Goal: Task Accomplishment & Management: Use online tool/utility

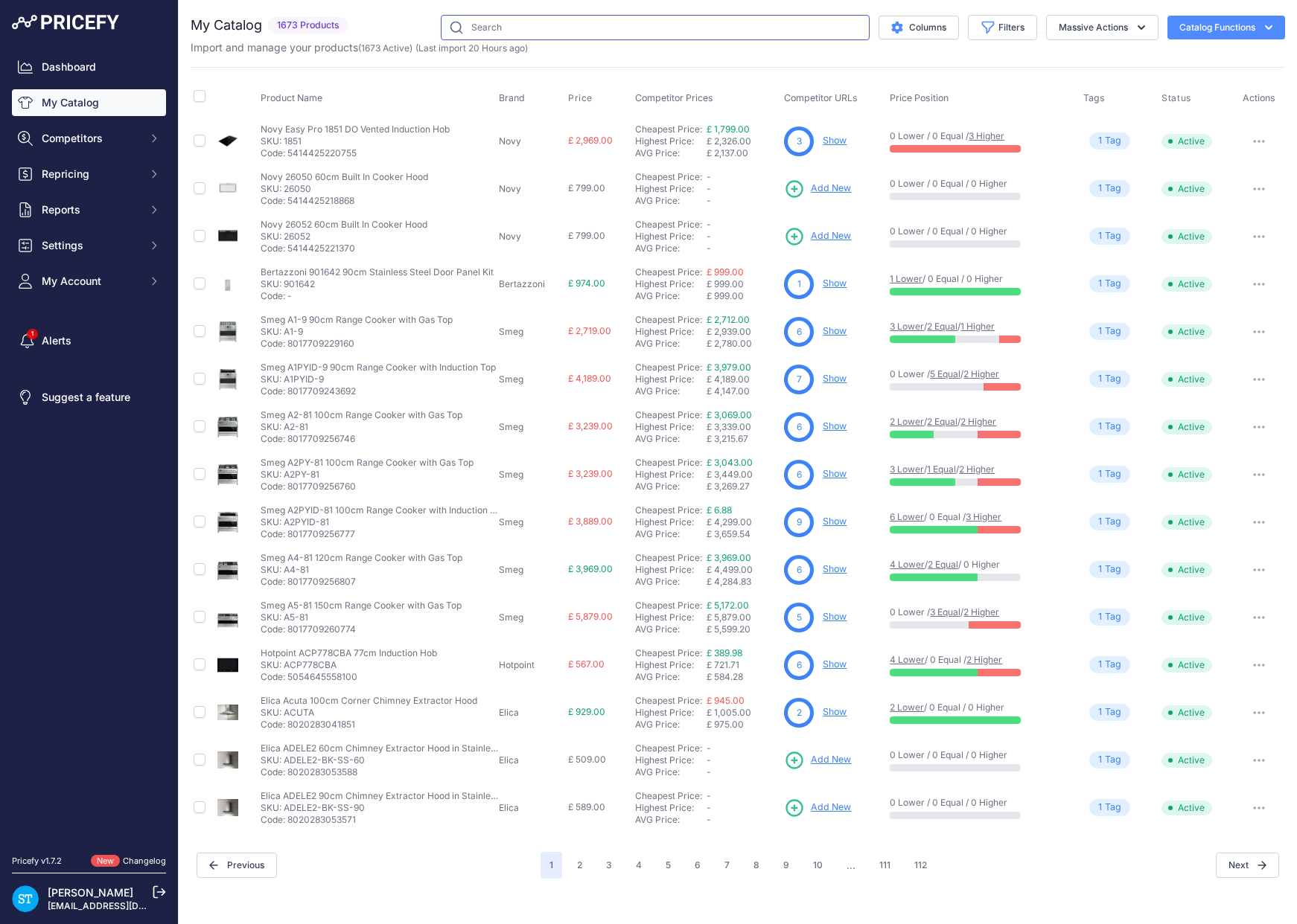
click at [527, 29] on input "text" at bounding box center [655, 28] width 429 height 25
paste input "TEA525WP"
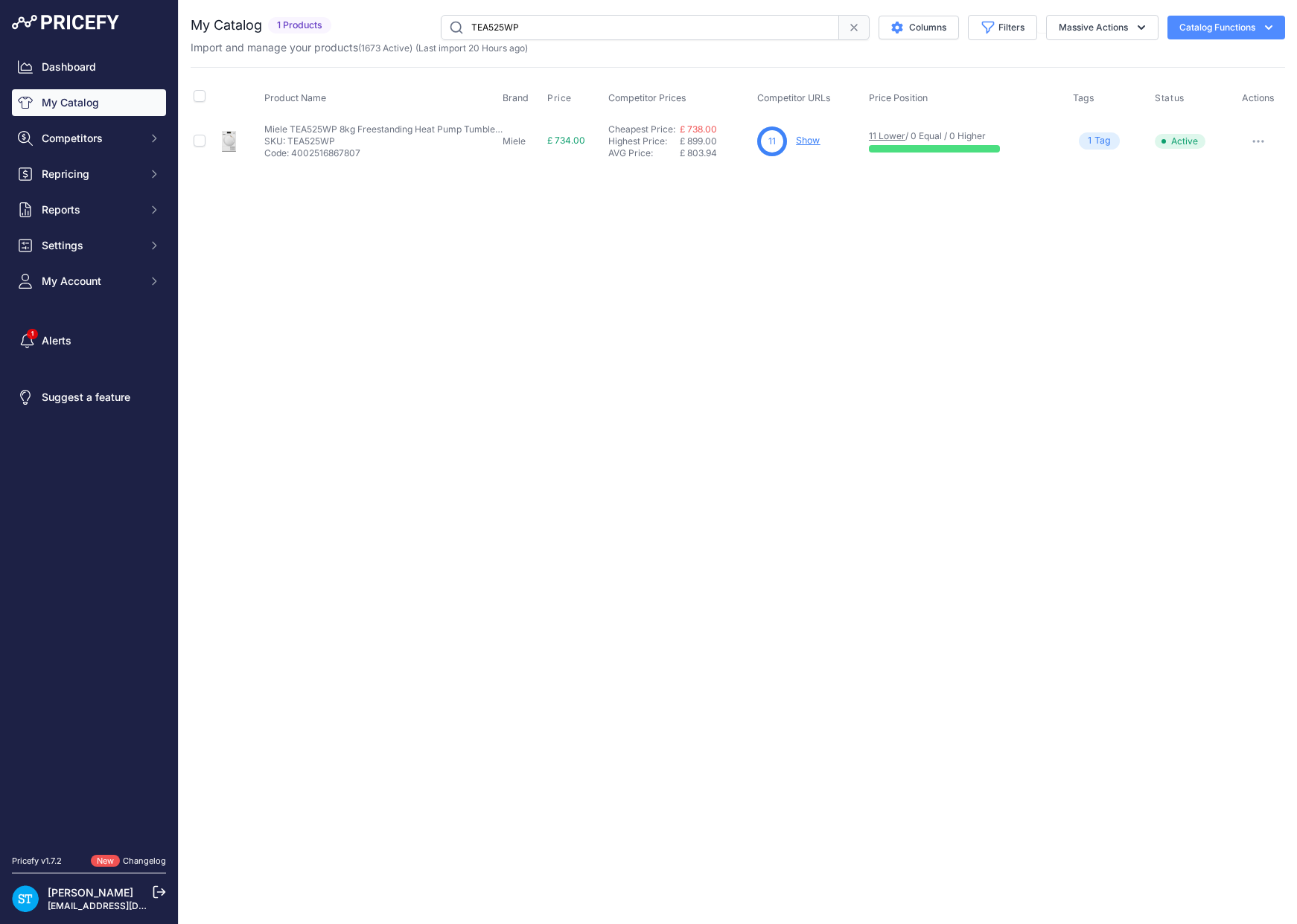
drag, startPoint x: 773, startPoint y: 267, endPoint x: 829, endPoint y: 207, distance: 82.1
click at [774, 266] on div "Close You are not connected to the internet." at bounding box center [737, 462] width 1118 height 924
click at [507, 23] on input "TEA525WP" at bounding box center [640, 28] width 398 height 25
paste input "KMDA7272FR-U"
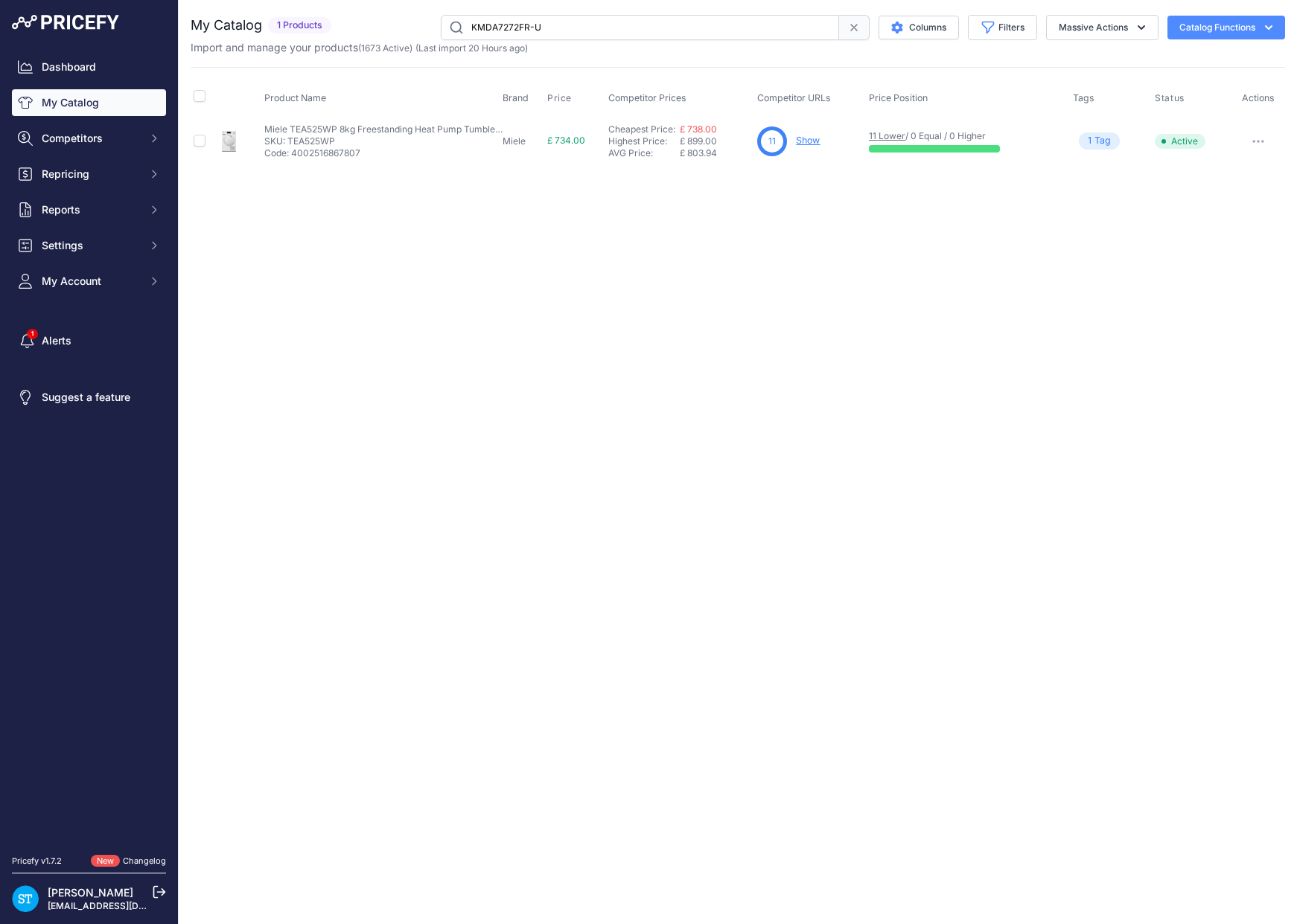
type input "KMDA7272FR-U"
click at [798, 202] on div "Close You are not connected to the internet." at bounding box center [737, 462] width 1118 height 924
click at [811, 137] on link "Show" at bounding box center [816, 140] width 24 height 11
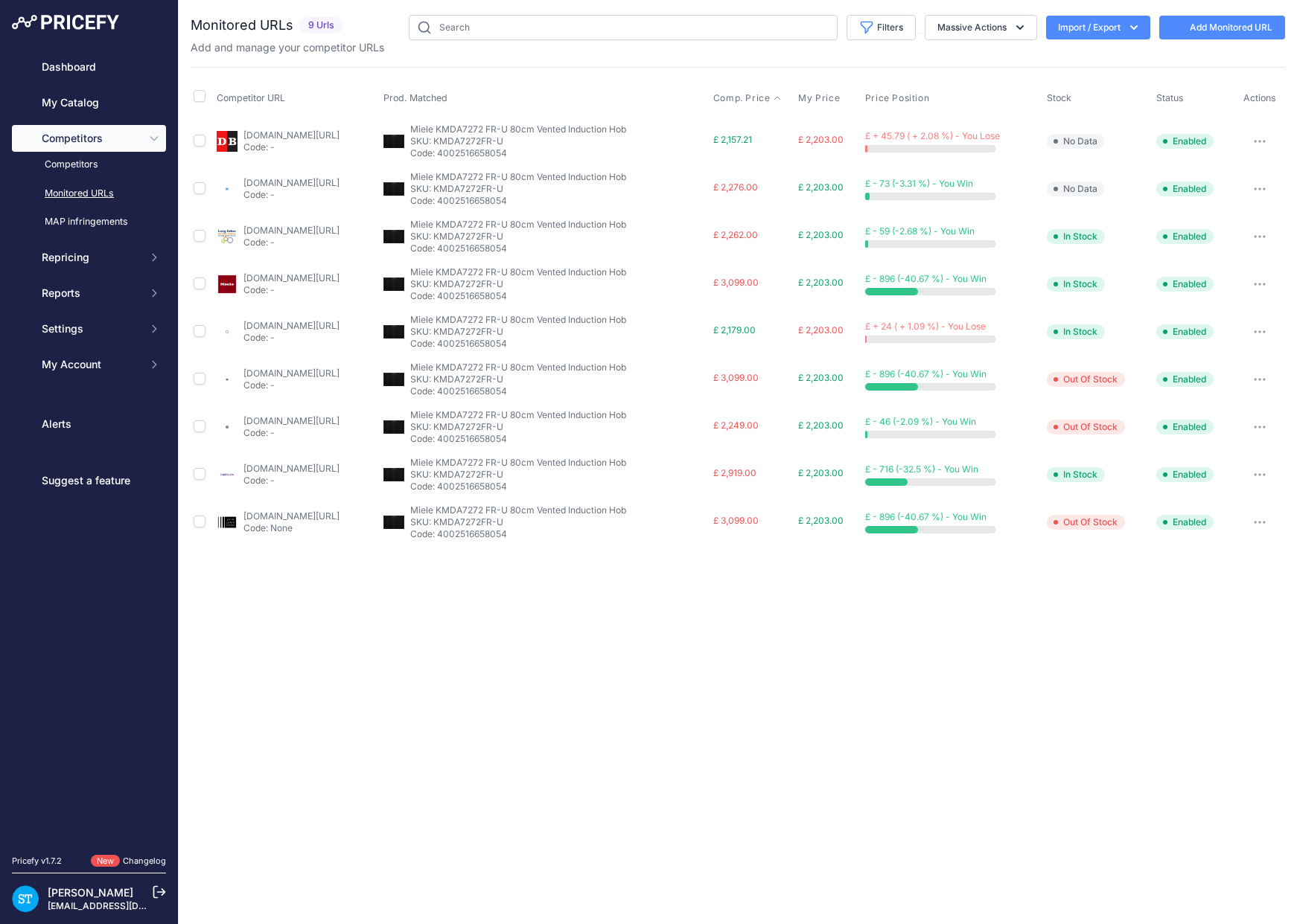
click at [669, 93] on th "Prod. Matched" at bounding box center [545, 99] width 329 height 37
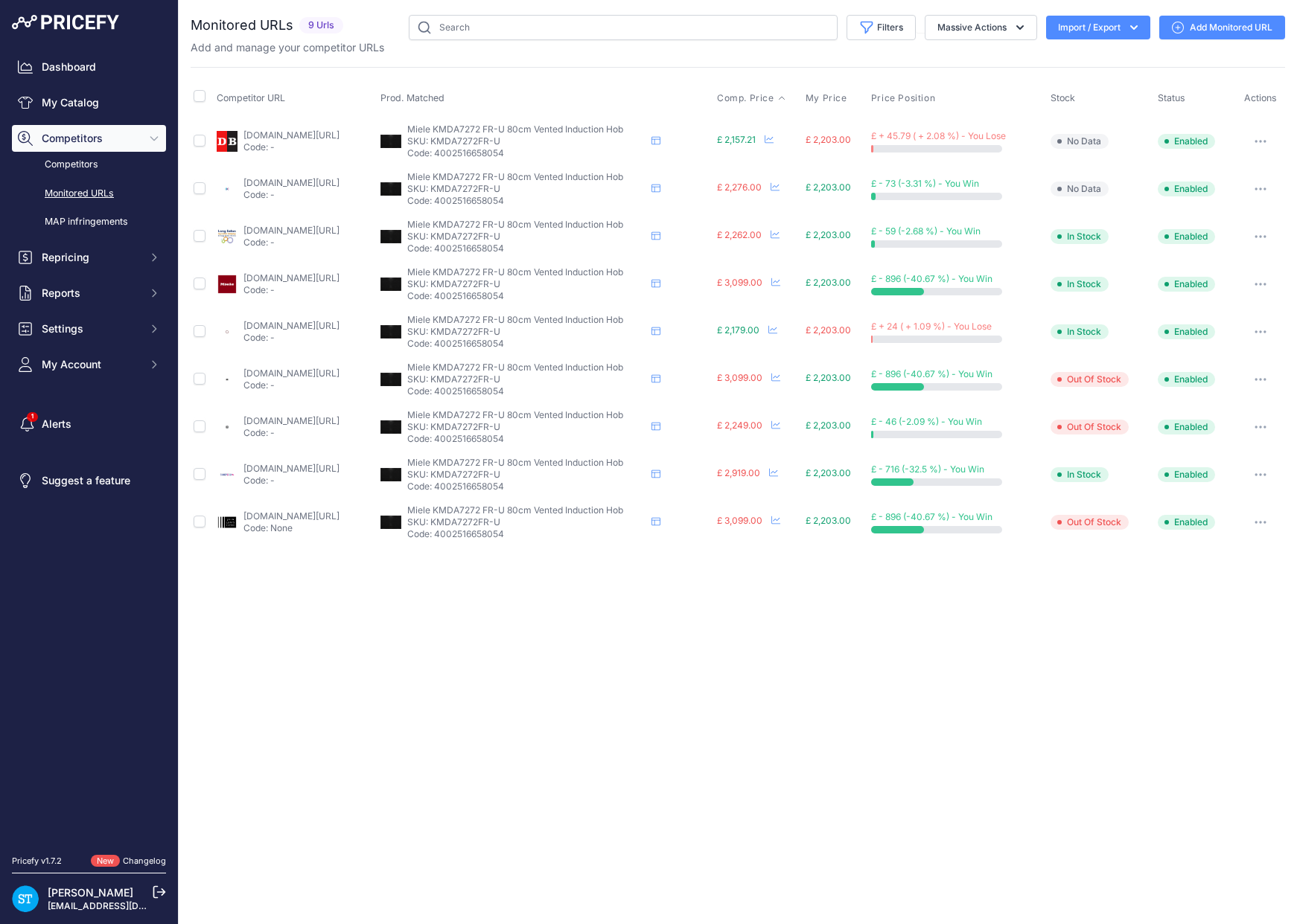
click at [774, 100] on span "Comp. Price" at bounding box center [745, 99] width 58 height 12
